Goal: Information Seeking & Learning: Check status

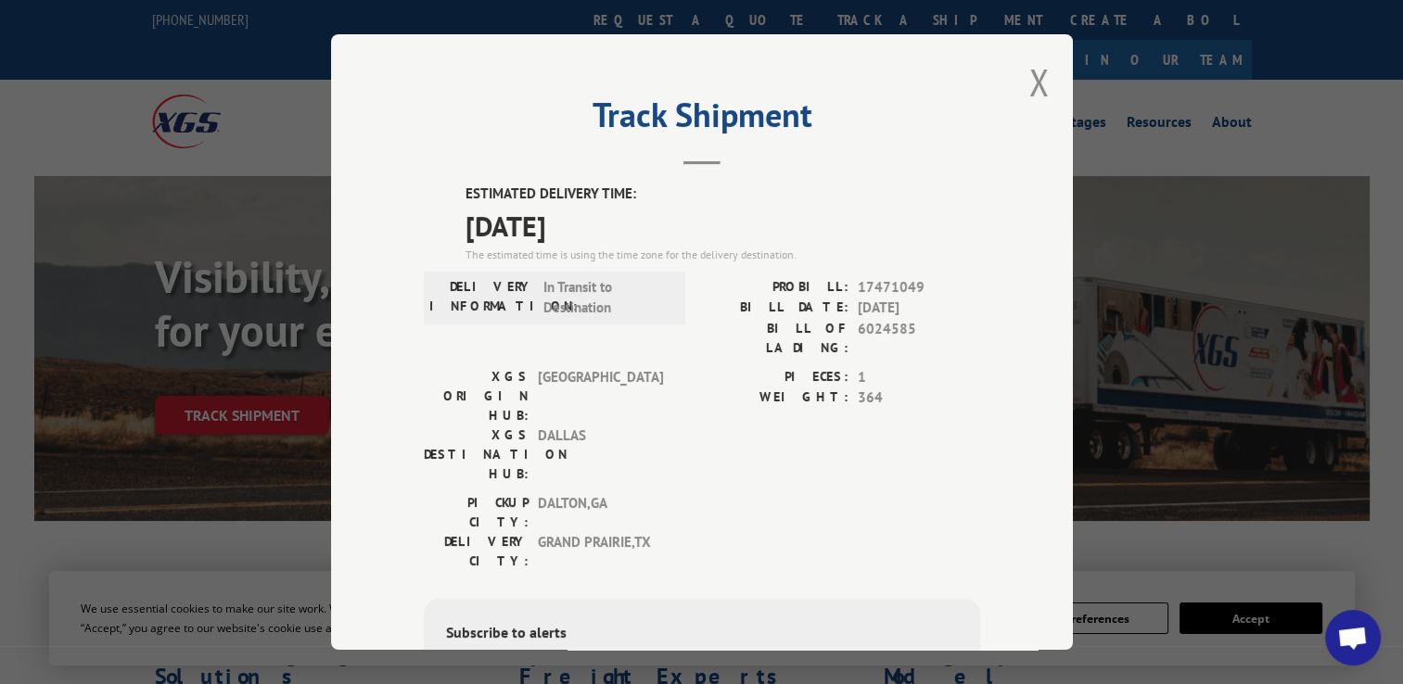
click at [1009, 79] on div "Track Shipment ESTIMATED DELIVERY TIME: [DATE] The estimated time is using the …" at bounding box center [702, 342] width 742 height 616
click at [1031, 87] on button "Close modal" at bounding box center [1039, 81] width 20 height 49
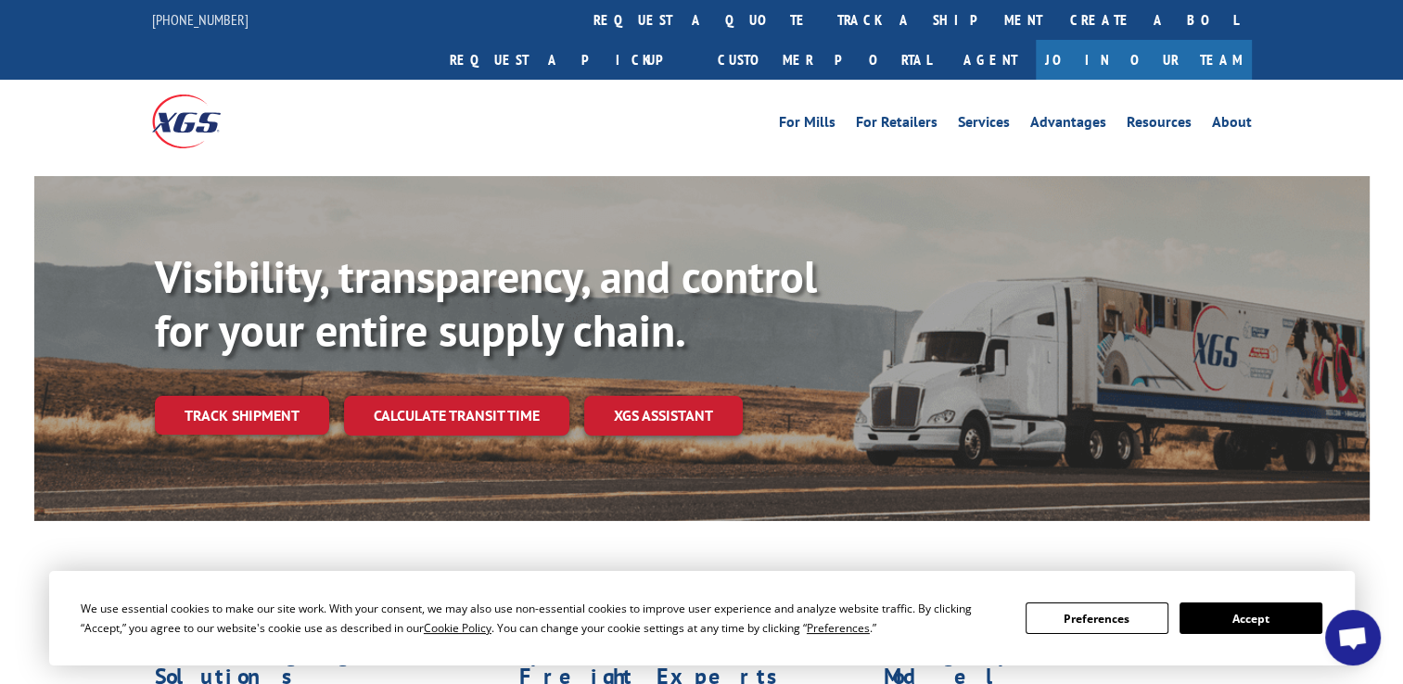
click at [823, 4] on link "track a shipment" at bounding box center [939, 20] width 233 height 40
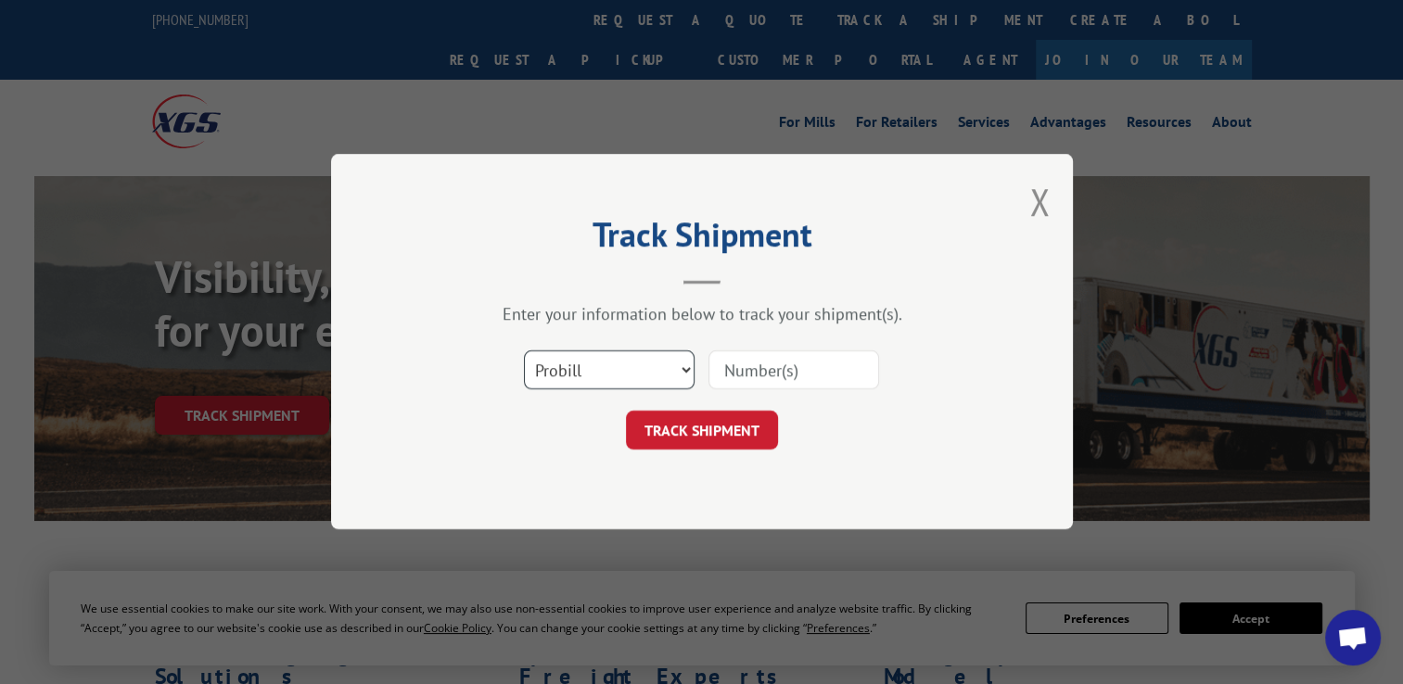
click at [646, 362] on select "Select category... Probill BOL PO" at bounding box center [609, 370] width 171 height 39
click at [524, 351] on select "Select category... Probill BOL PO" at bounding box center [609, 370] width 171 height 39
click at [616, 373] on select "Select category... Probill BOL PO" at bounding box center [609, 370] width 171 height 39
select select "bol"
click at [524, 351] on select "Select category... Probill BOL PO" at bounding box center [609, 370] width 171 height 39
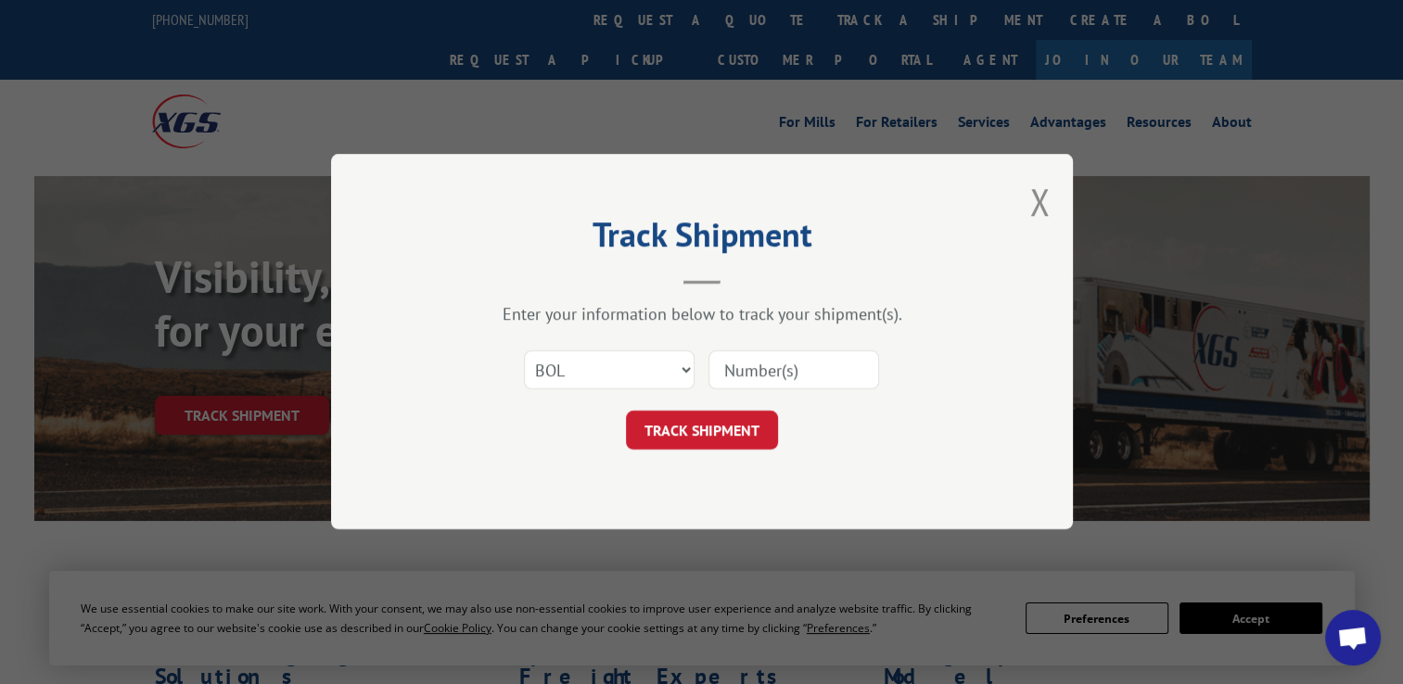
click at [795, 381] on input at bounding box center [793, 370] width 171 height 39
paste input "6026316"
type input "6026316"
click at [705, 422] on button "TRACK SHIPMENT" at bounding box center [702, 431] width 152 height 39
